Goal: Unclear

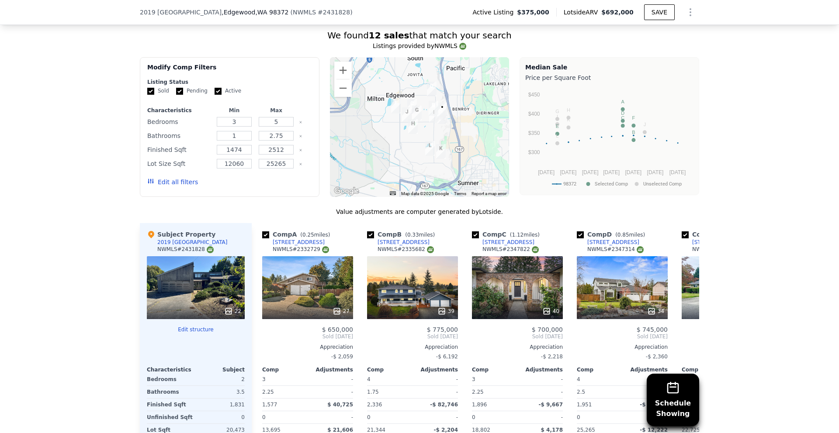
scroll to position [818, 0]
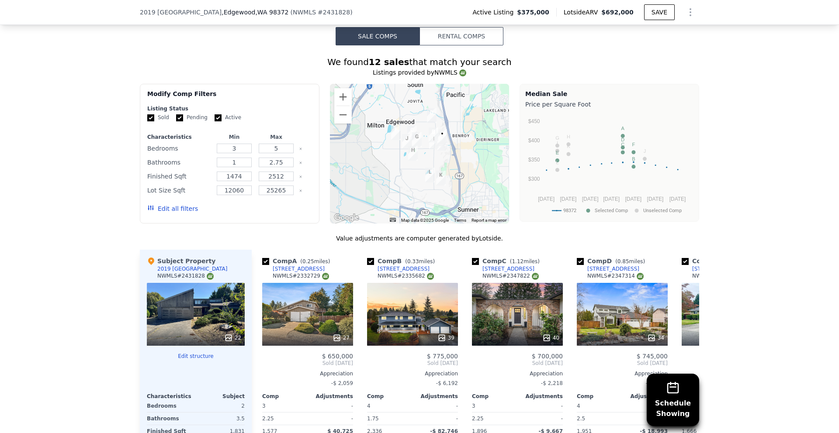
click at [452, 150] on div at bounding box center [419, 154] width 179 height 140
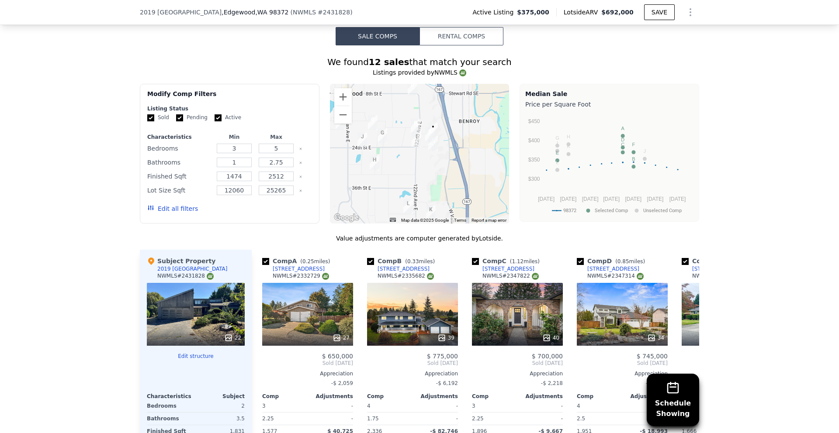
click at [452, 150] on div at bounding box center [419, 154] width 179 height 140
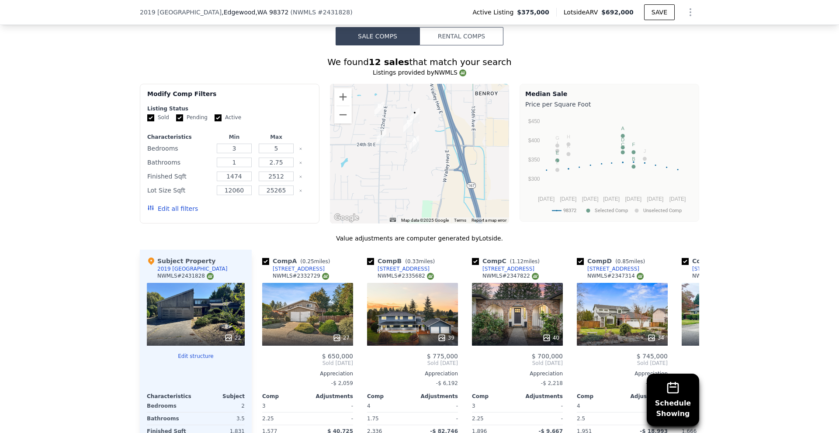
click at [430, 129] on div at bounding box center [419, 154] width 179 height 140
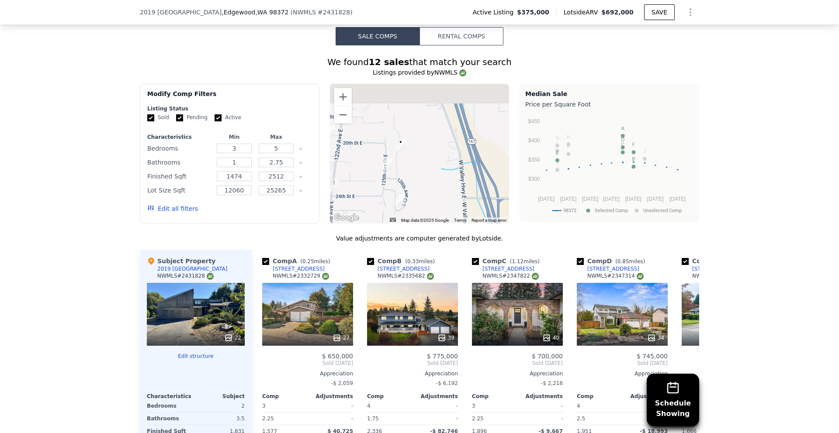
drag, startPoint x: 399, startPoint y: 133, endPoint x: 399, endPoint y: 191, distance: 58.1
click at [399, 191] on div at bounding box center [419, 154] width 179 height 140
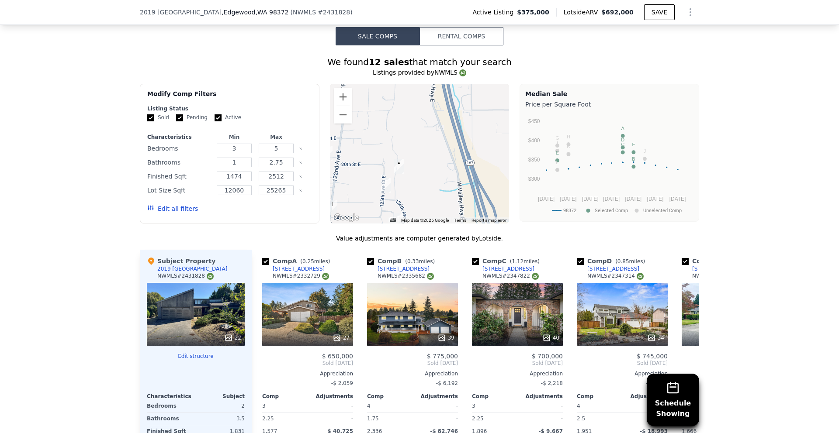
click at [384, 182] on img "2205 125th Avenue Ct E" at bounding box center [386, 185] width 10 height 15
click at [388, 180] on img "2205 125th Avenue Ct E" at bounding box center [386, 185] width 10 height 15
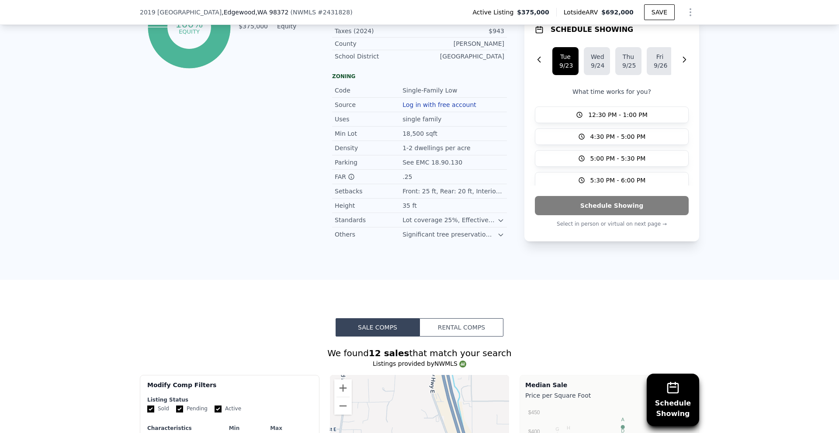
scroll to position [0, 3]
